Goal: Task Accomplishment & Management: Use online tool/utility

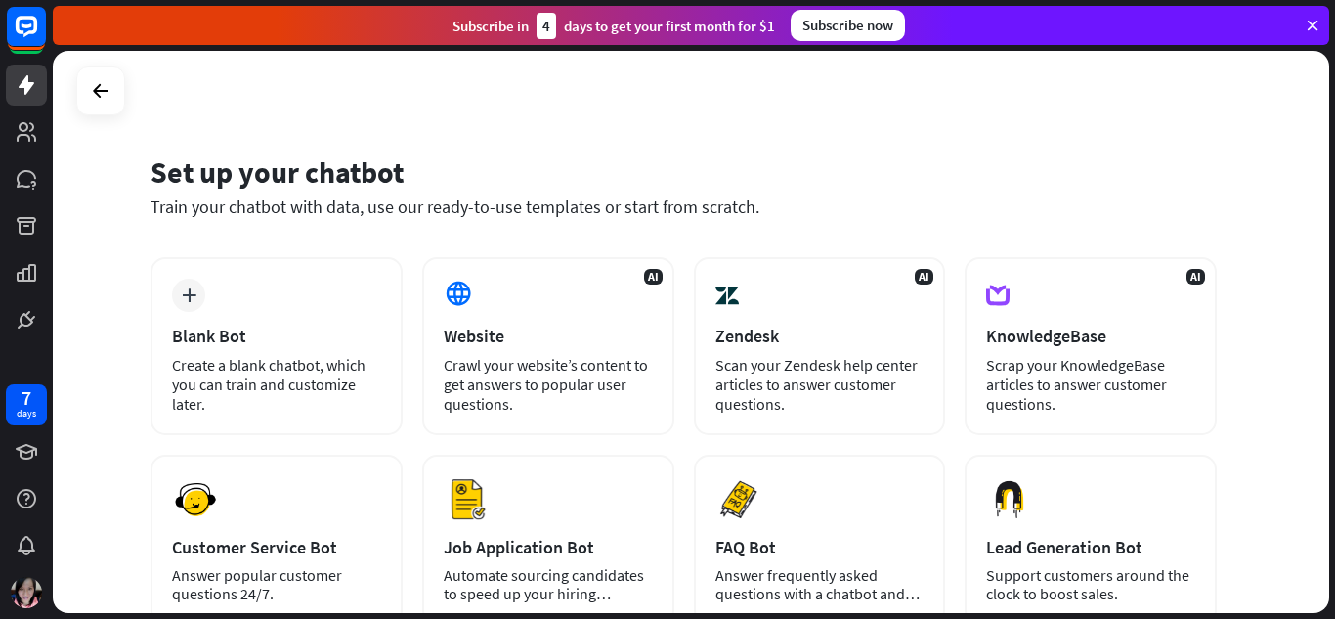
click at [1310, 24] on icon at bounding box center [1312, 26] width 18 height 18
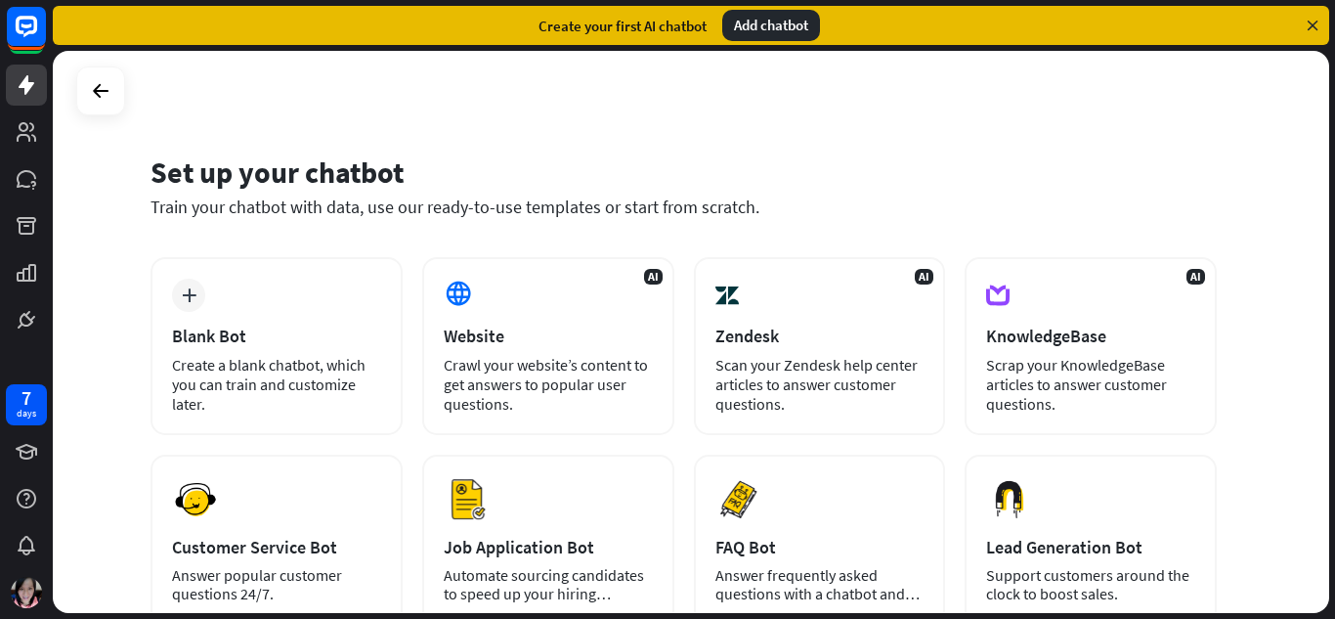
click at [1310, 26] on icon at bounding box center [1312, 26] width 18 height 18
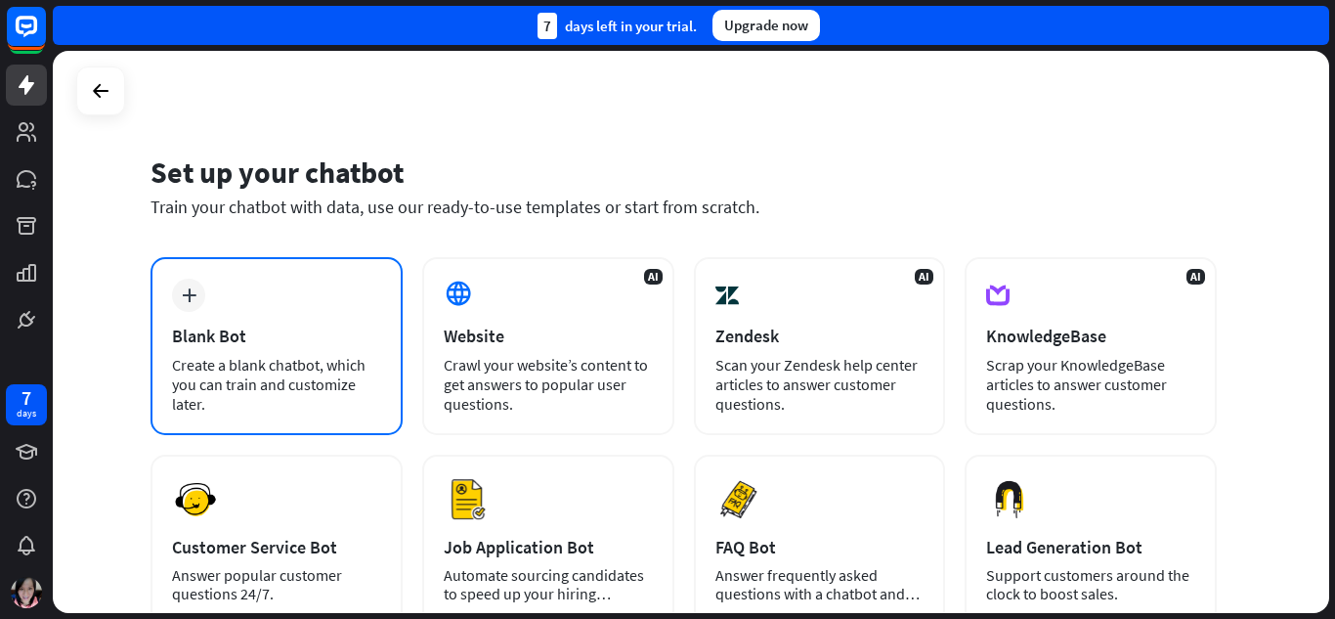
click at [186, 340] on div "Blank Bot" at bounding box center [276, 335] width 209 height 22
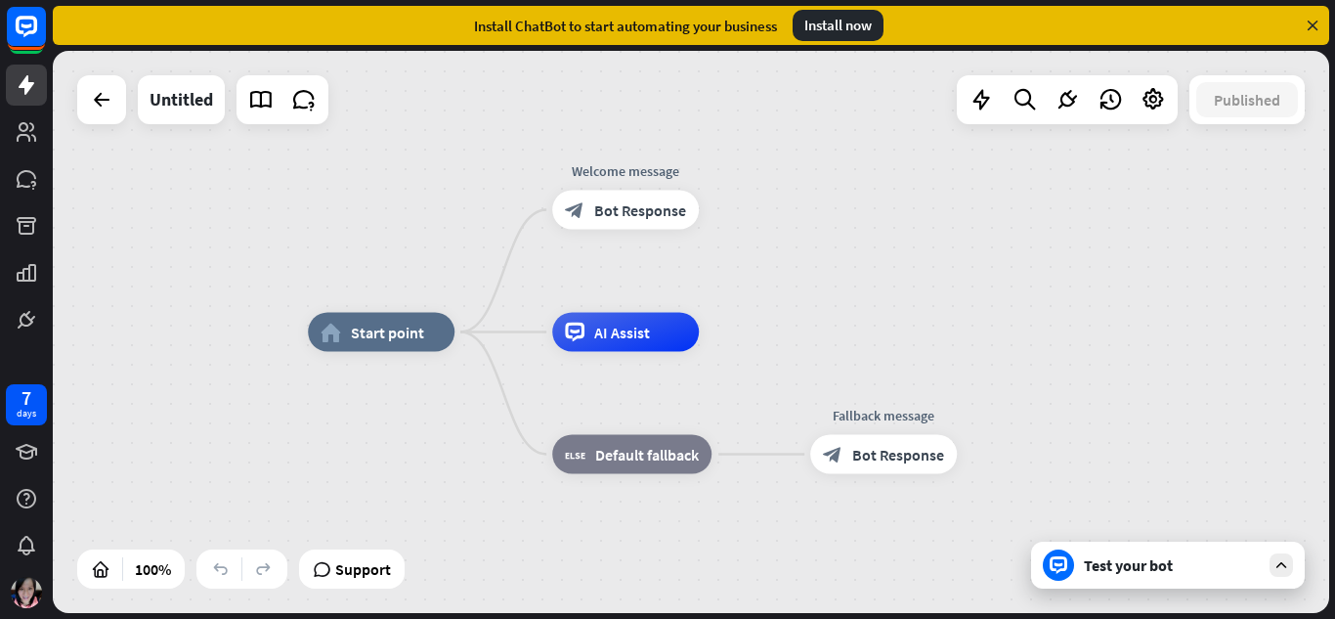
click at [37, 199] on div at bounding box center [26, 170] width 53 height 340
click at [15, 134] on icon at bounding box center [26, 131] width 23 height 23
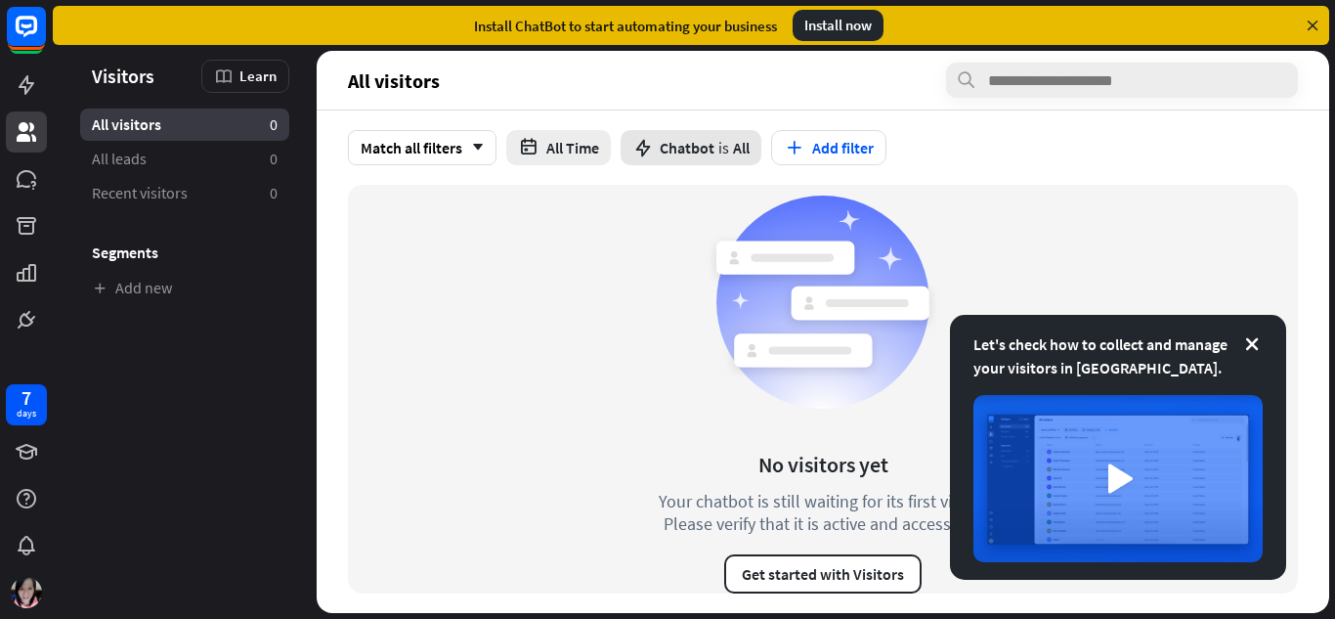
click at [709, 155] on span "Chatbot" at bounding box center [687, 148] width 55 height 20
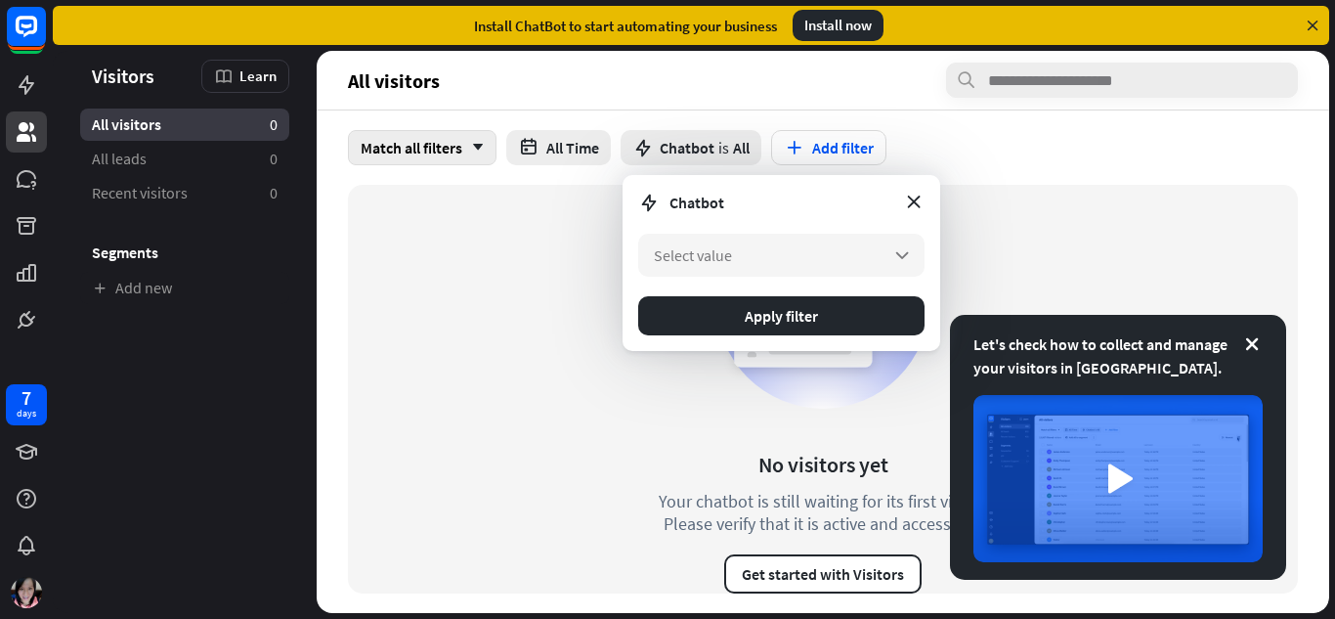
click at [476, 143] on icon "arrow_down" at bounding box center [472, 148] width 21 height 12
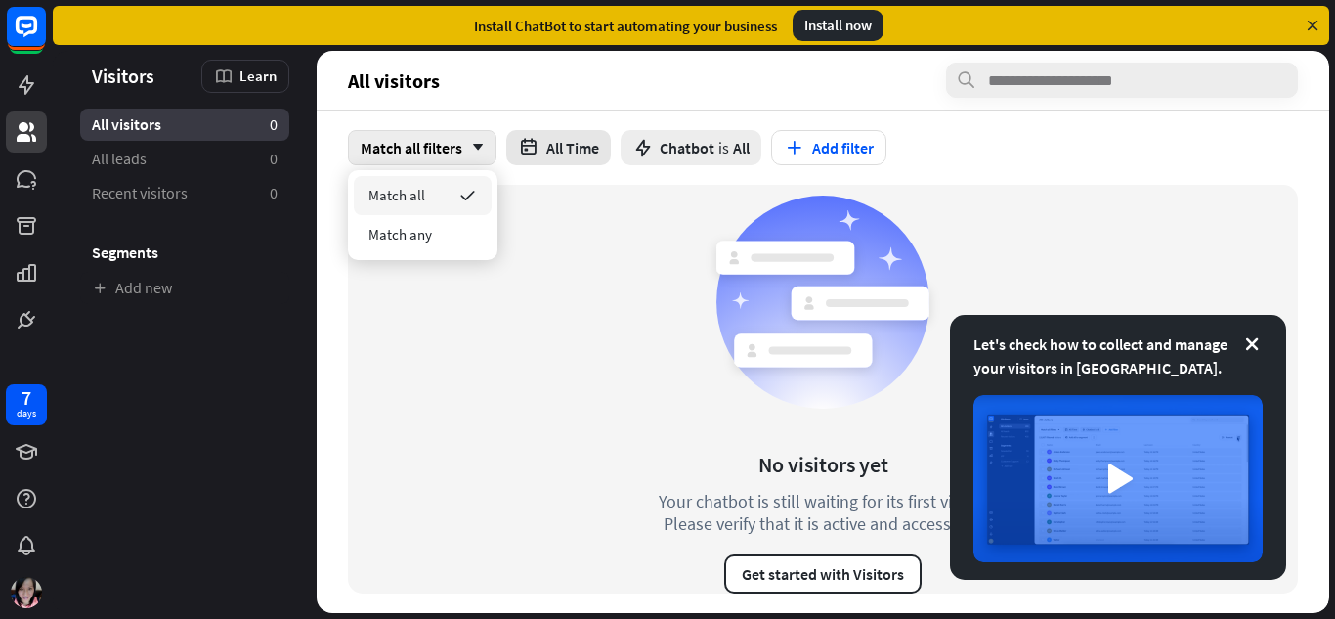
click at [552, 150] on button "All Time" at bounding box center [558, 147] width 105 height 35
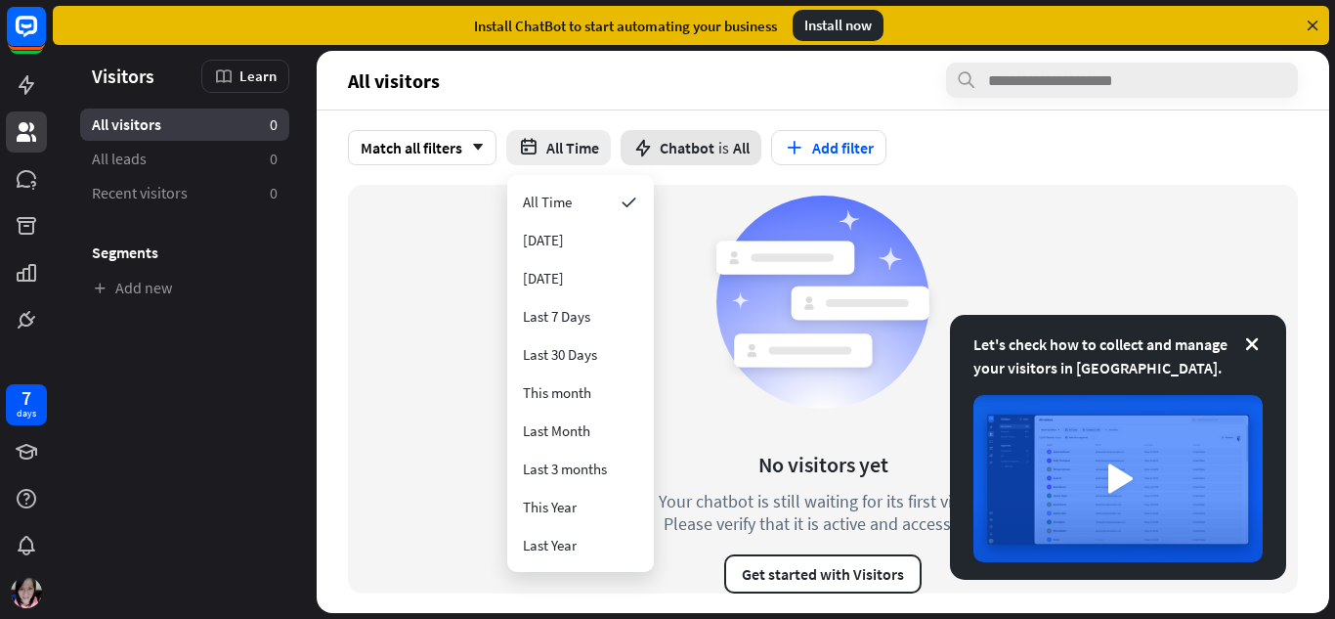
click at [679, 142] on span "Chatbot" at bounding box center [687, 148] width 55 height 20
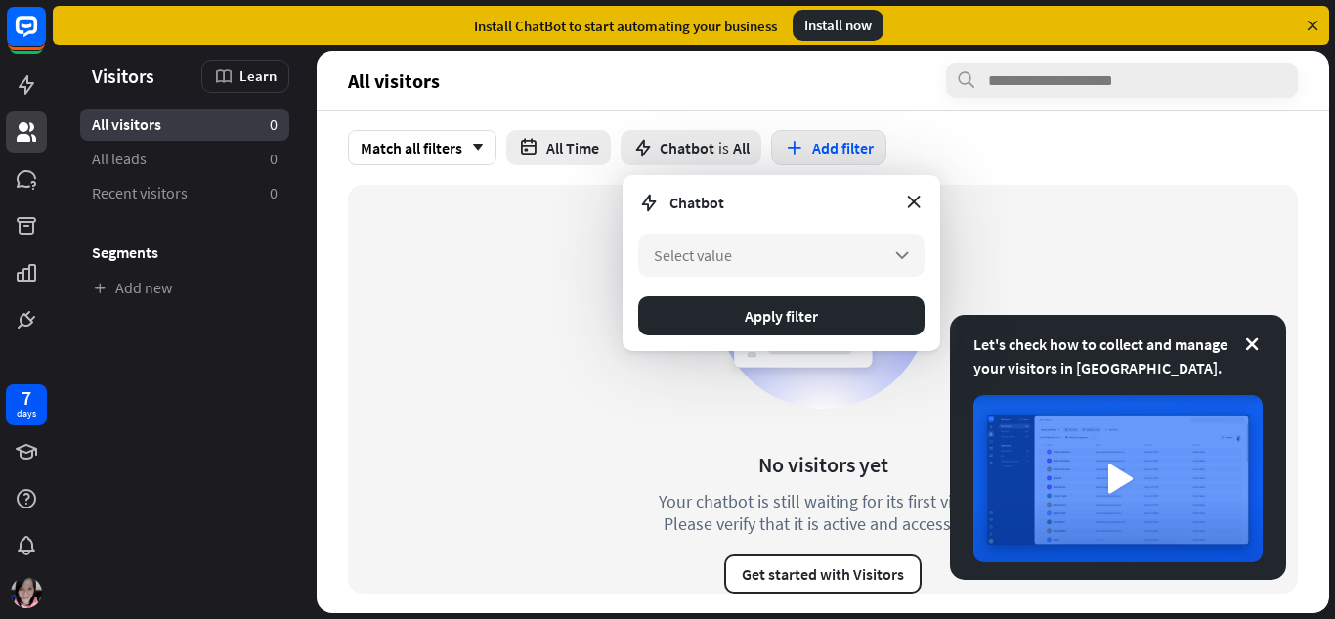
click at [793, 161] on button "Add filter" at bounding box center [828, 147] width 115 height 35
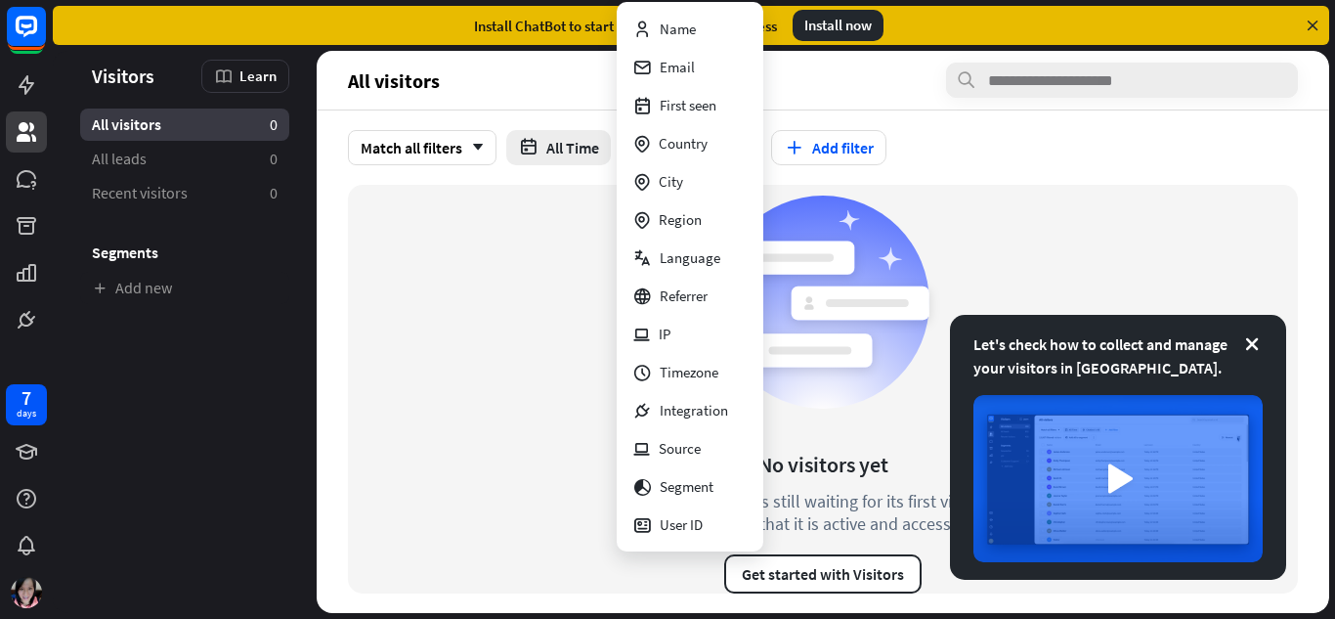
click at [1042, 197] on div "No visitors yet Your chatbot is still waiting for its first visitor. Please ver…" at bounding box center [823, 389] width 950 height 408
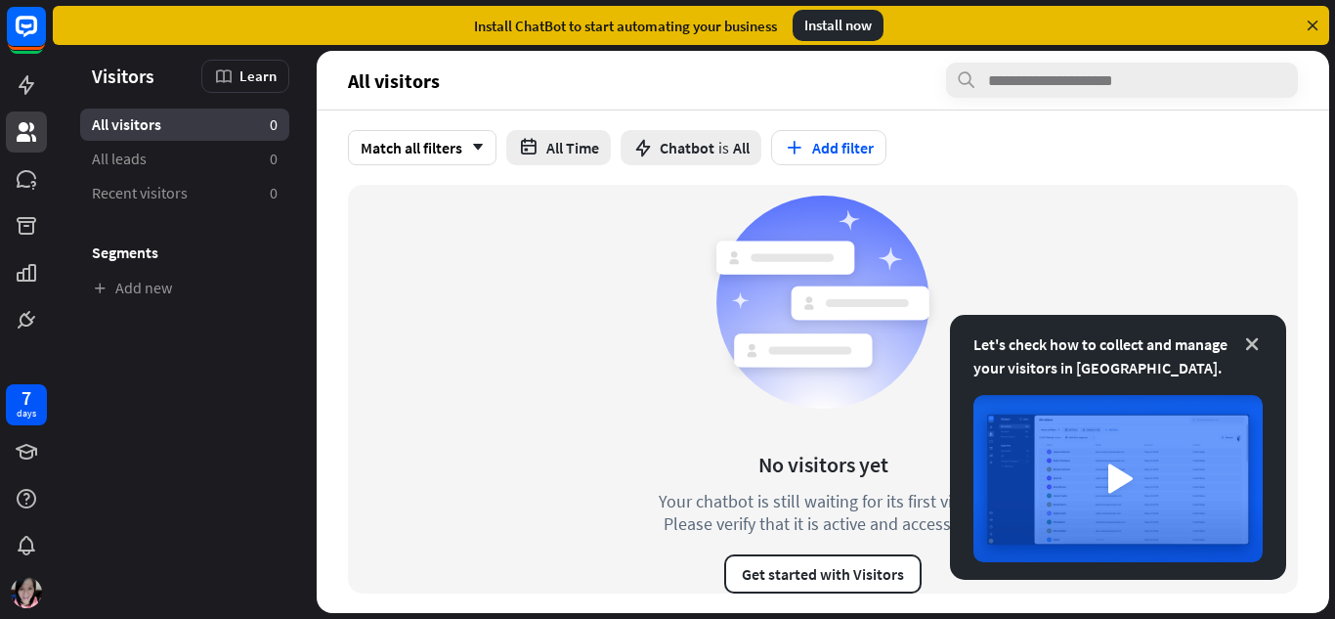
click at [1256, 341] on icon at bounding box center [1252, 344] width 20 height 20
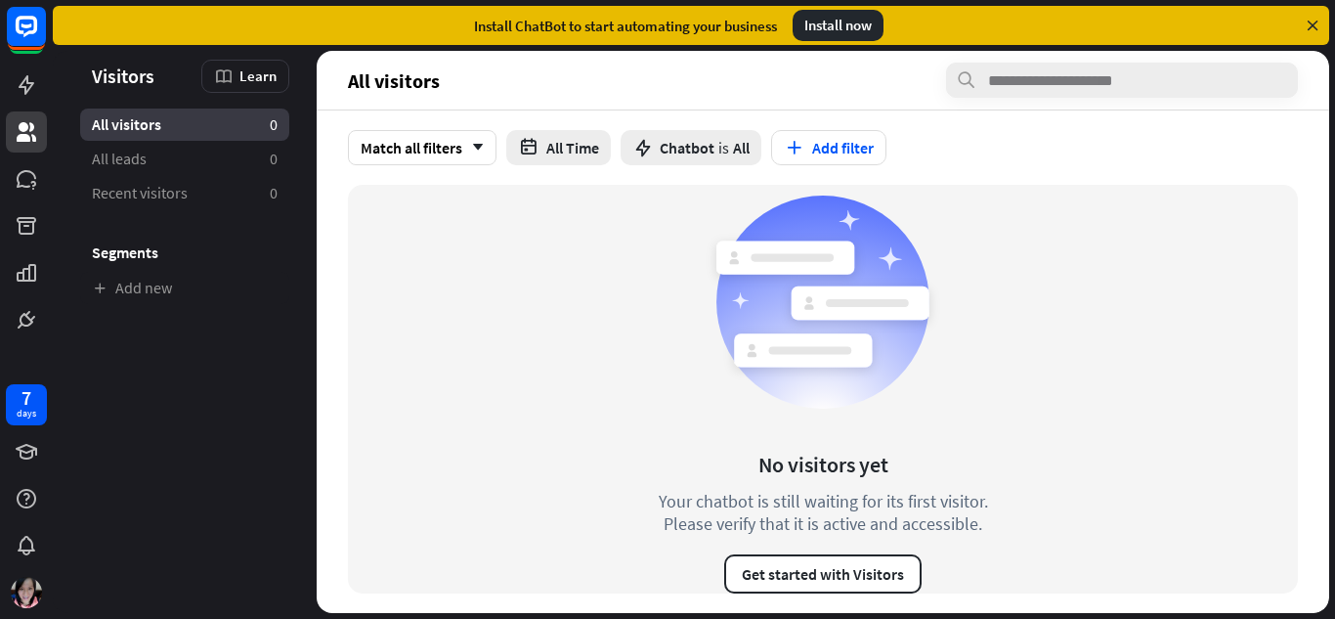
click at [1309, 20] on icon at bounding box center [1312, 26] width 18 height 18
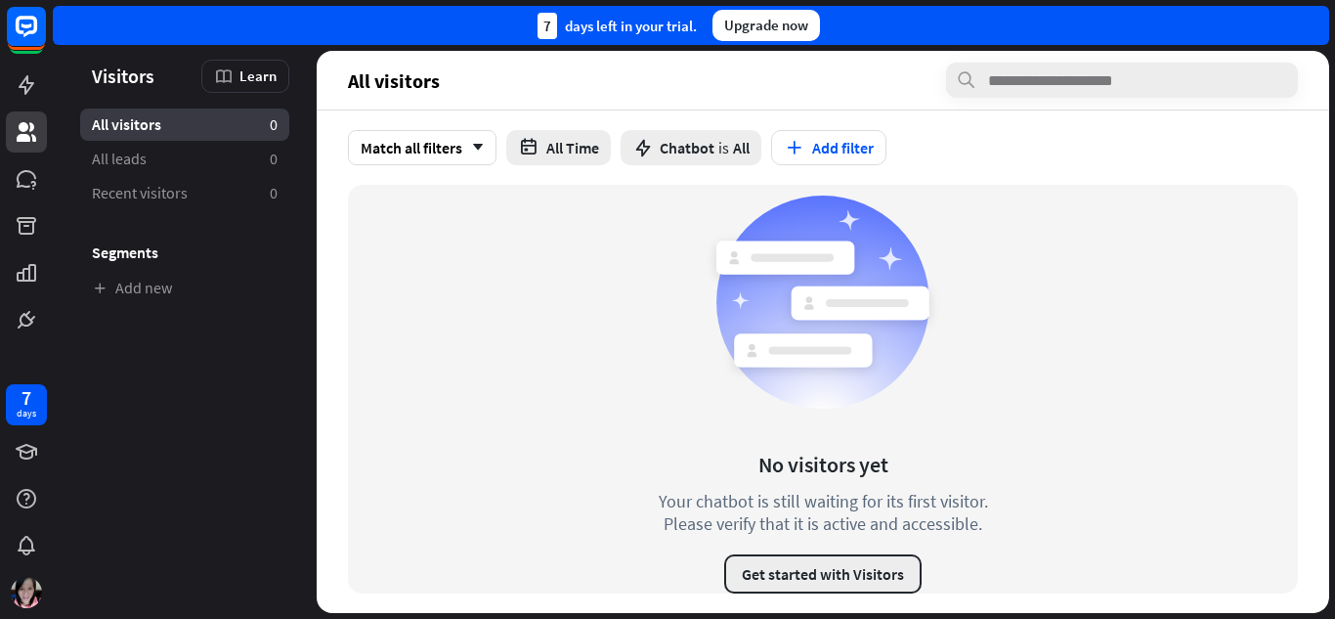
click at [814, 572] on button "Get started with Visitors" at bounding box center [822, 573] width 197 height 39
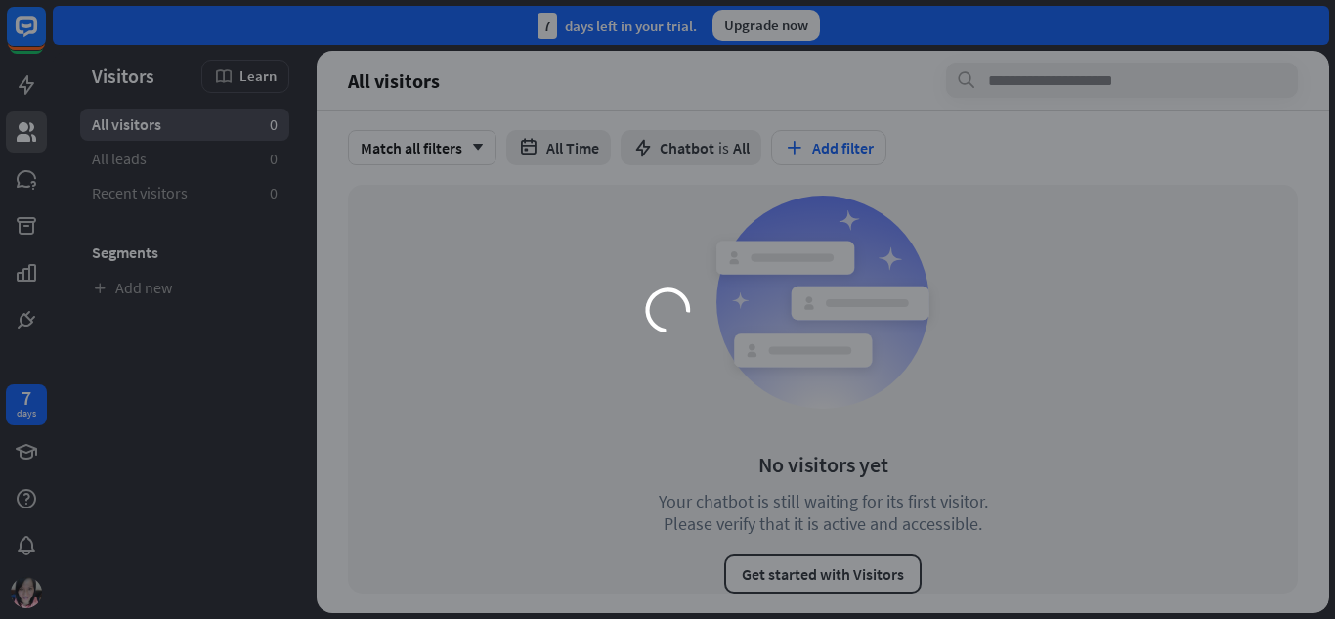
click at [484, 146] on div "loader" at bounding box center [668, 310] width 782 height 440
click at [1130, 50] on div "loader" at bounding box center [667, 309] width 1335 height 619
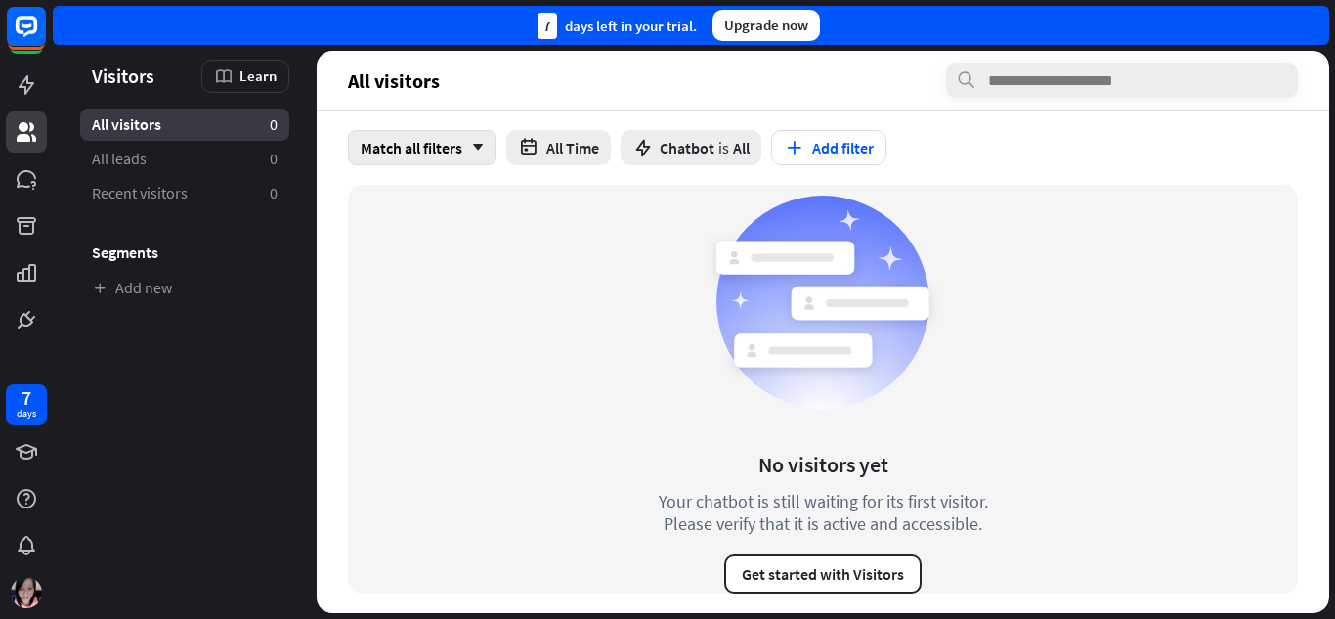
click at [474, 150] on icon "arrow_down" at bounding box center [472, 148] width 21 height 12
click at [409, 229] on span "Match any" at bounding box center [400, 234] width 64 height 19
click at [715, 25] on div "Upgrade now" at bounding box center [765, 25] width 107 height 31
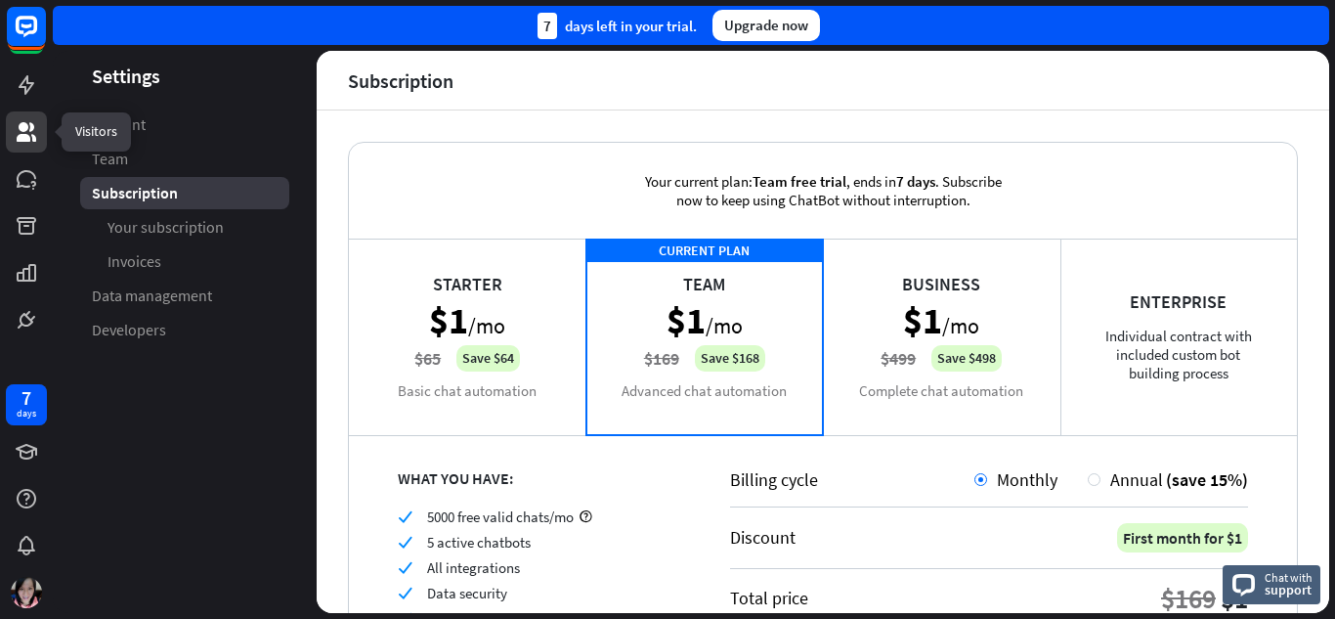
click at [27, 134] on icon at bounding box center [26, 131] width 23 height 23
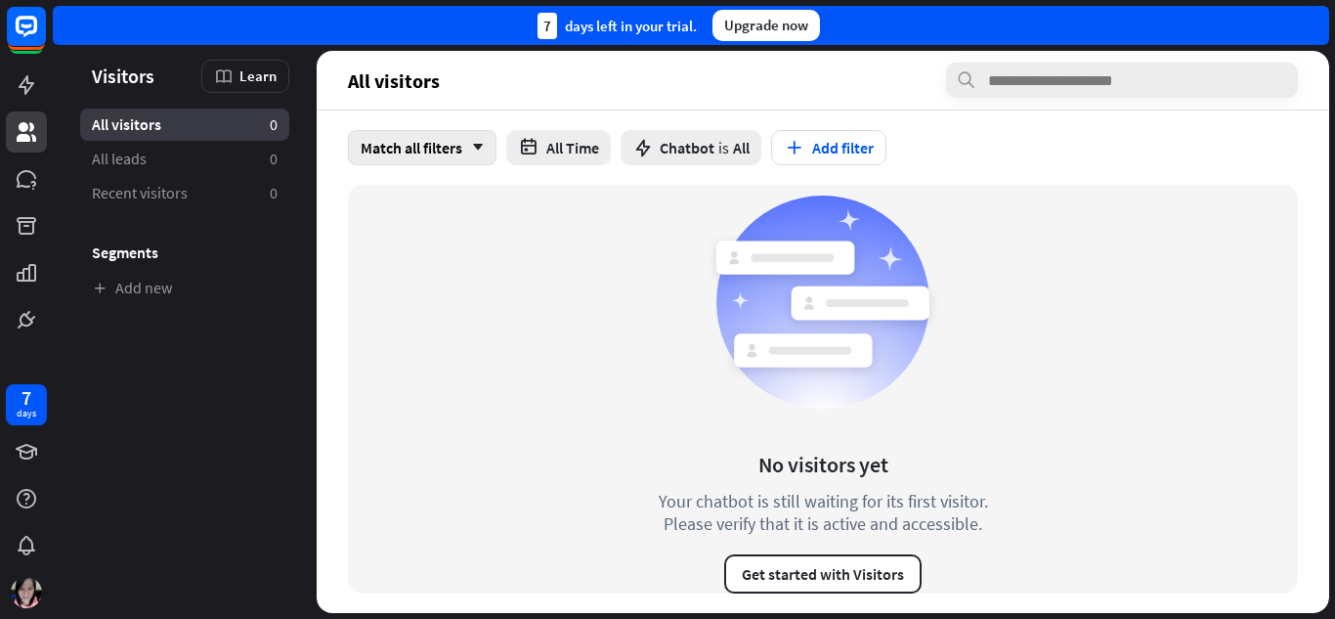
click at [484, 153] on div "Match all filters arrow_down" at bounding box center [422, 147] width 149 height 35
click at [819, 142] on button "Add filter" at bounding box center [828, 147] width 115 height 35
